Goal: Complete application form

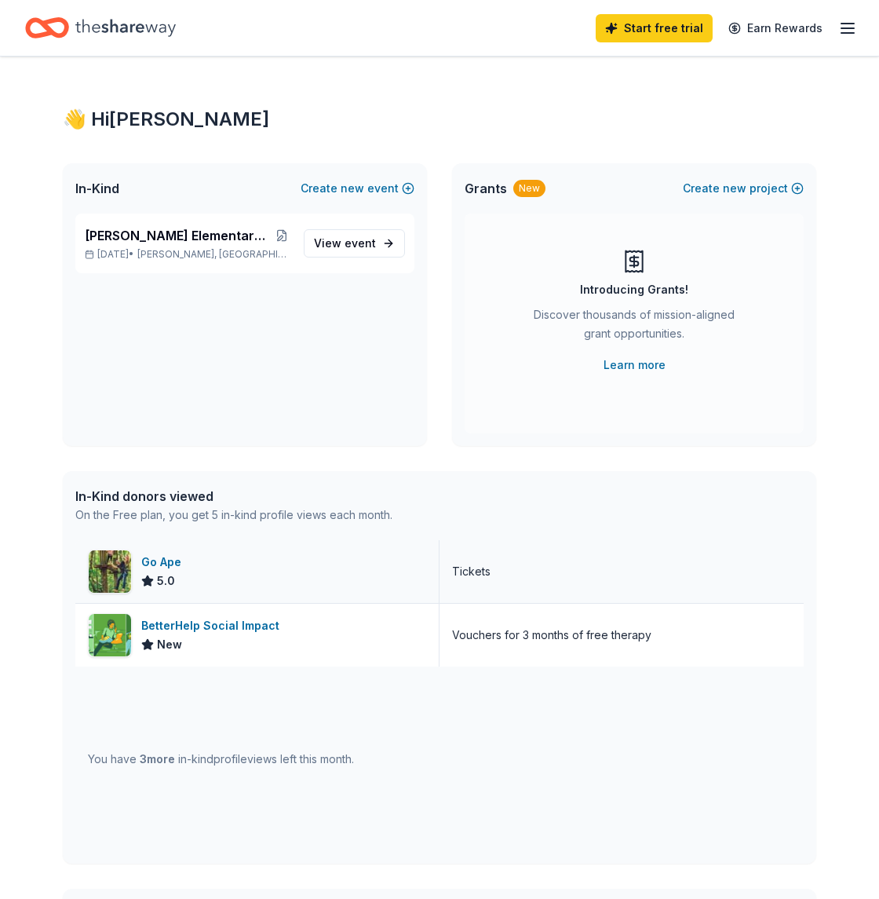
click at [167, 564] on div "Go Ape" at bounding box center [164, 562] width 46 height 19
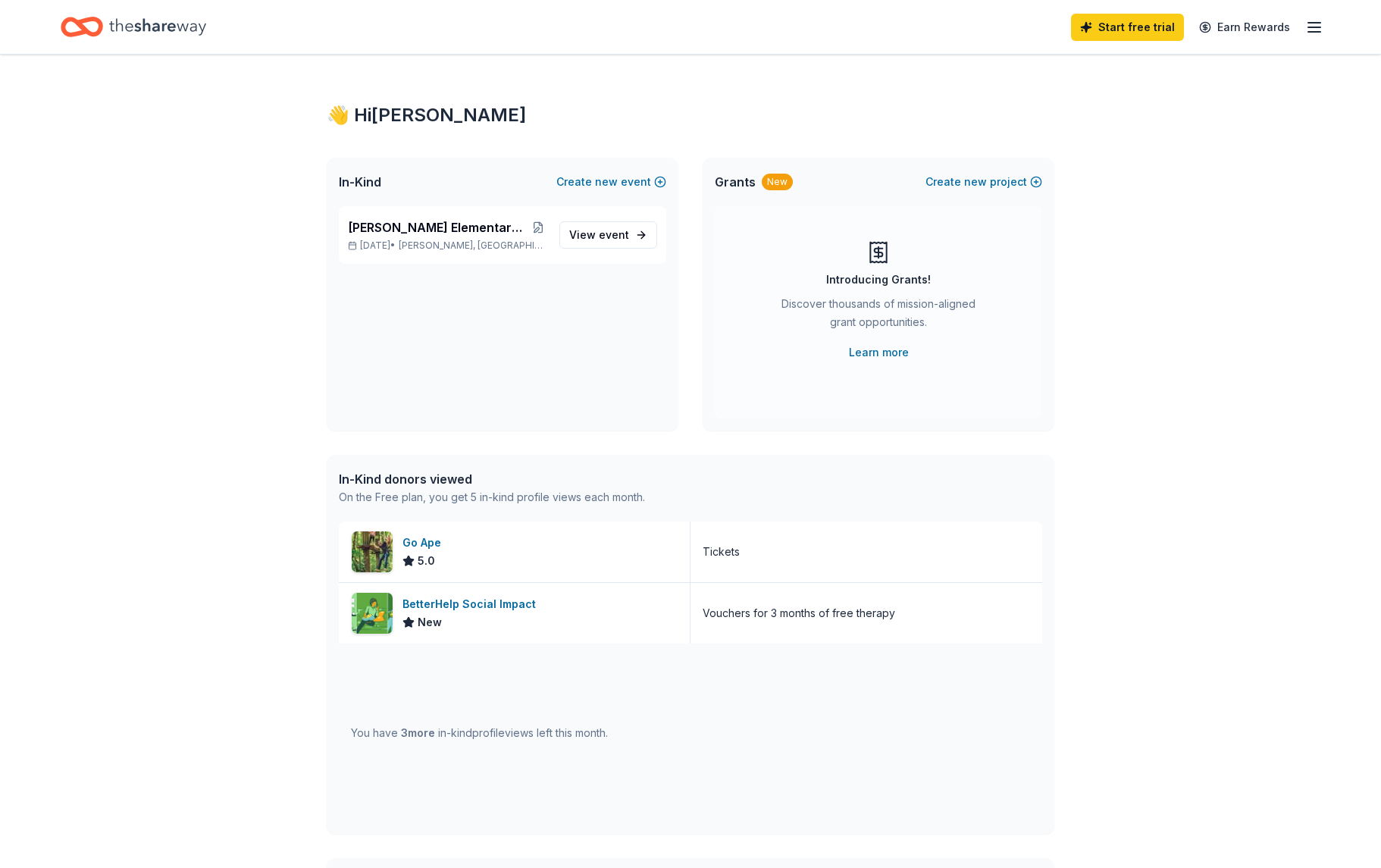
click at [848, 538] on div "👋 Hi [PERSON_NAME] In-Kind Create new event [PERSON_NAME][GEOGRAPHIC_DATA] PTA …" at bounding box center [690, 584] width 1381 height 1058
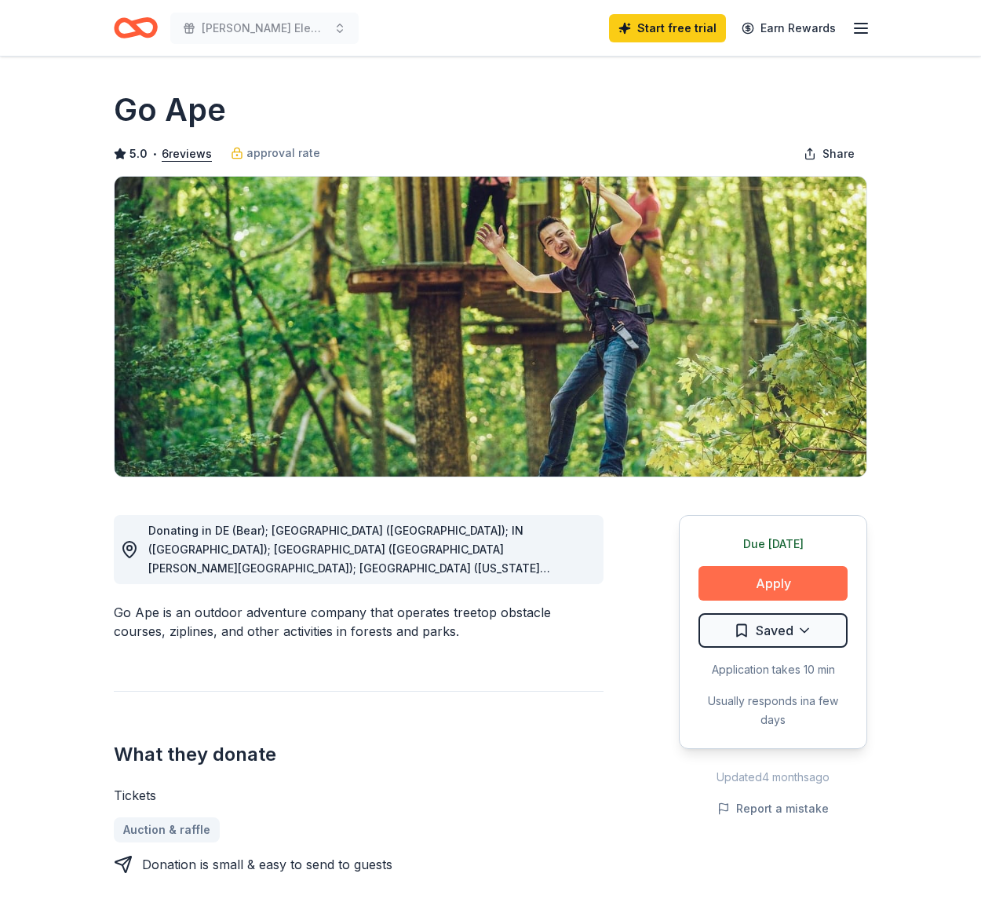
click at [722, 575] on button "Apply" at bounding box center [773, 583] width 149 height 35
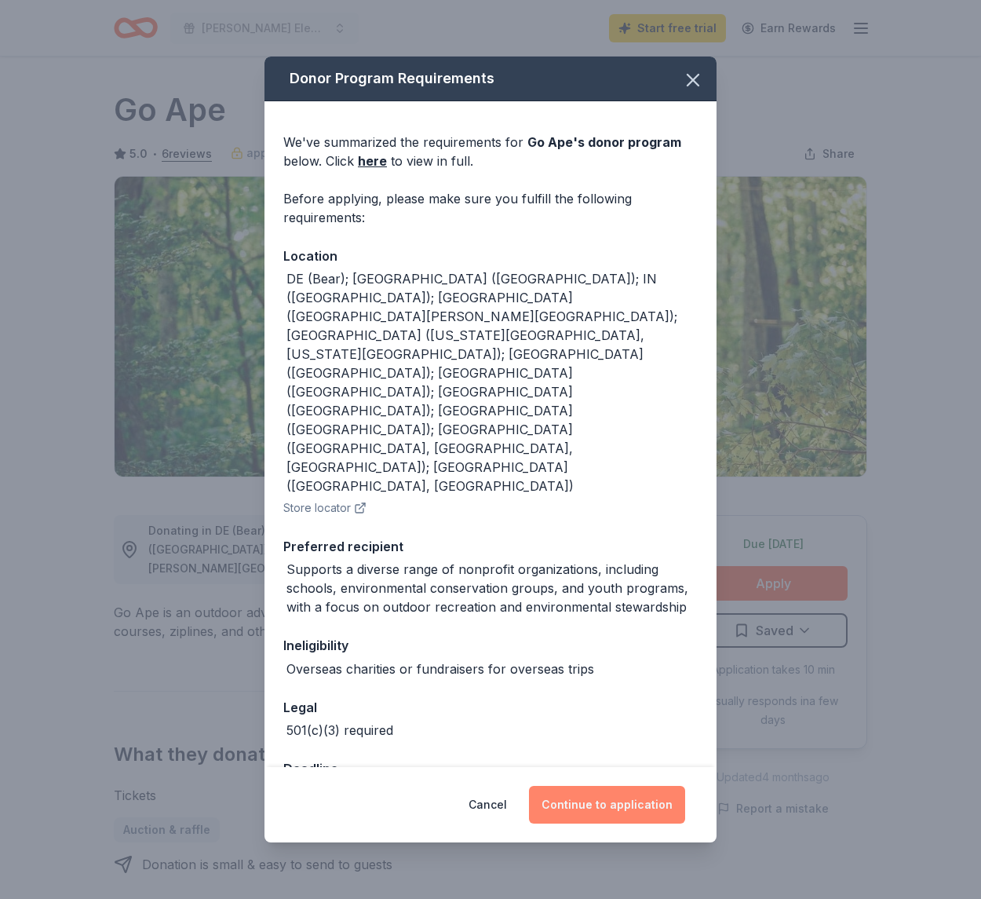
click at [662, 786] on button "Continue to application" at bounding box center [607, 805] width 156 height 38
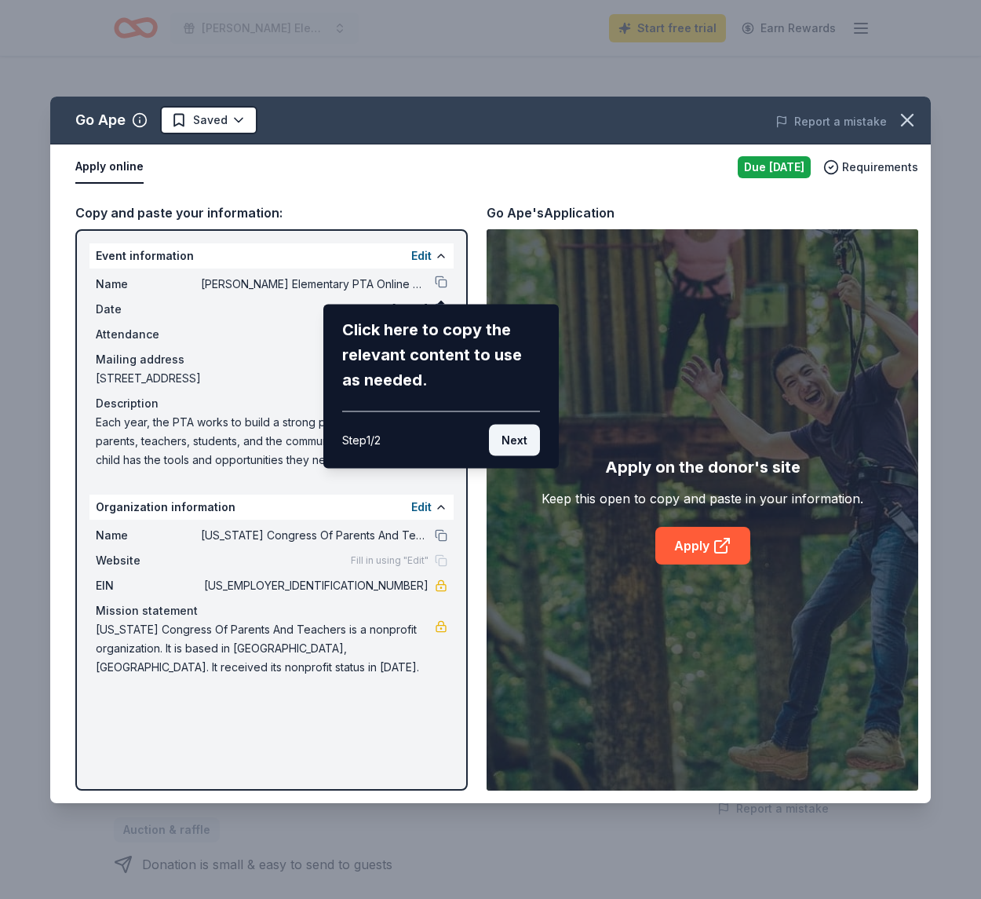
click at [527, 435] on button "Next" at bounding box center [514, 439] width 51 height 31
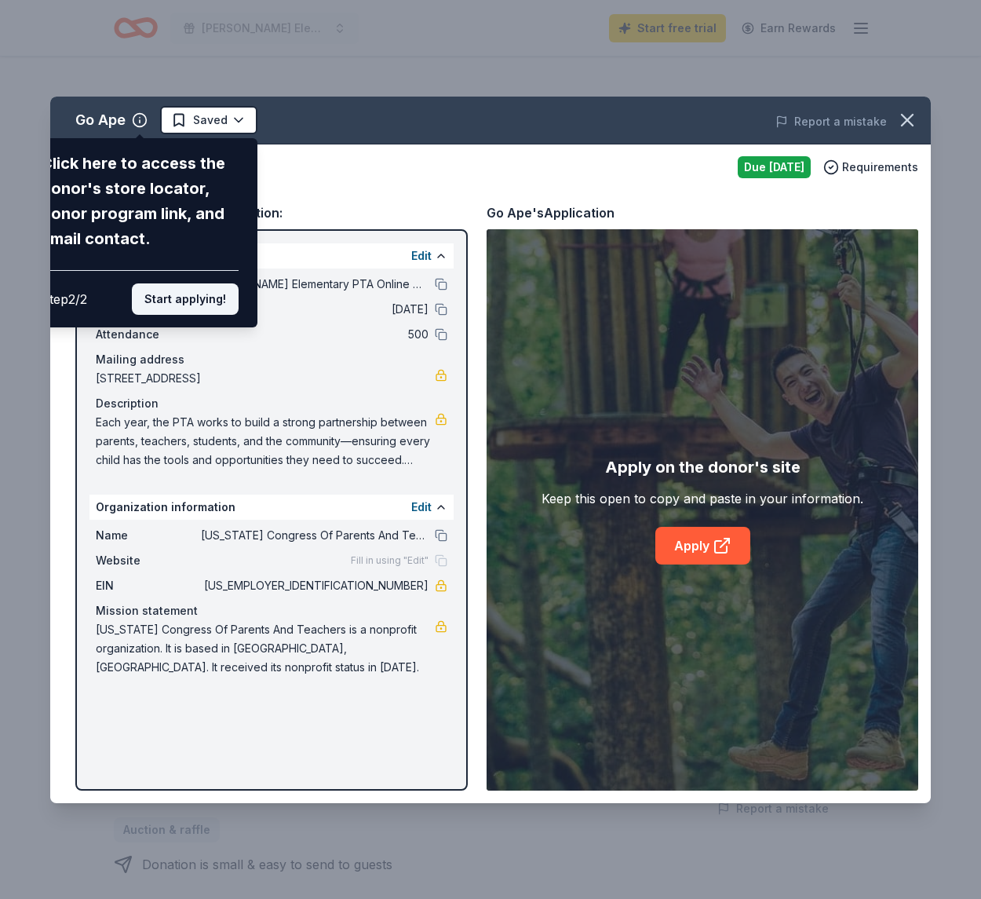
click at [211, 283] on button "Start applying!" at bounding box center [185, 298] width 107 height 31
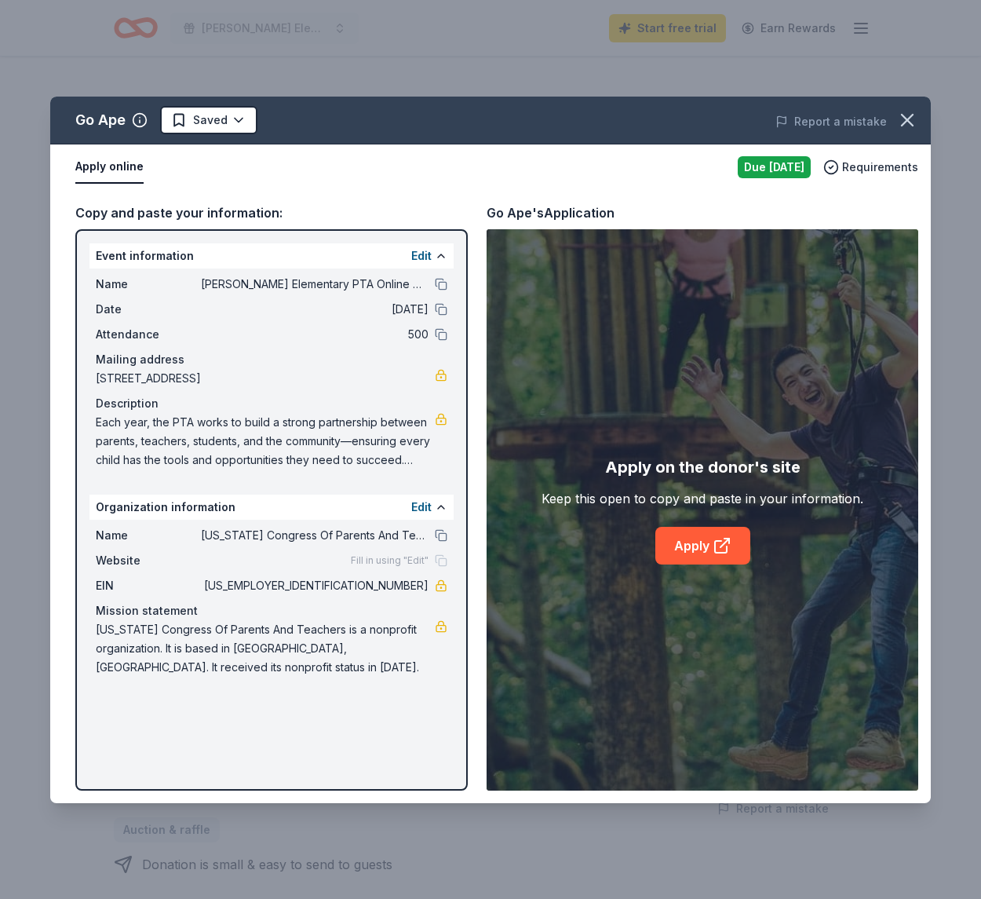
click at [717, 521] on div "Go Ape Saved Report a mistake Apply online Due tomorrow Requirements Copy and p…" at bounding box center [490, 450] width 881 height 706
click at [718, 544] on icon at bounding box center [722, 545] width 19 height 19
